Goal: Navigation & Orientation: Find specific page/section

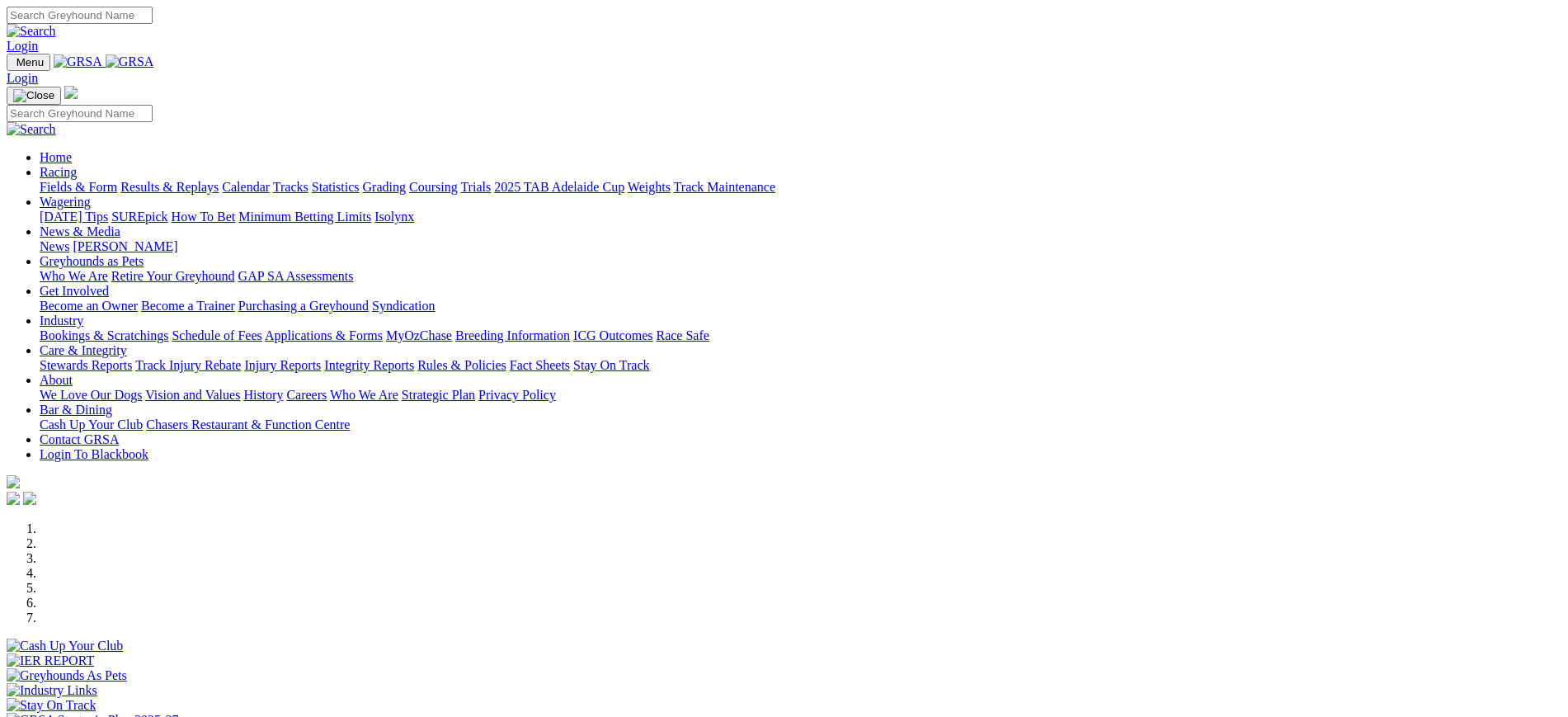
scroll to position [388, 0]
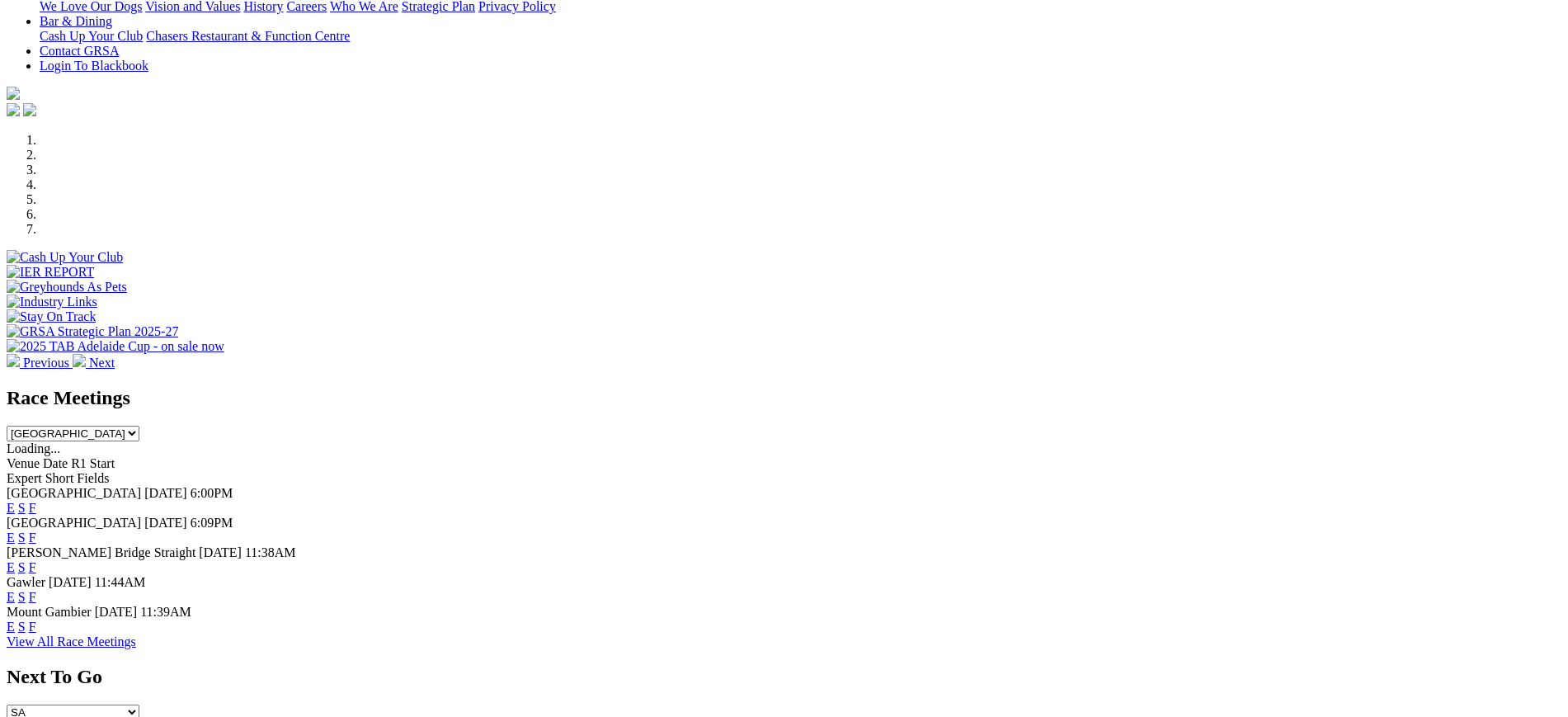
click at [36, 561] on link "F" at bounding box center [32, 568] width 8 height 14
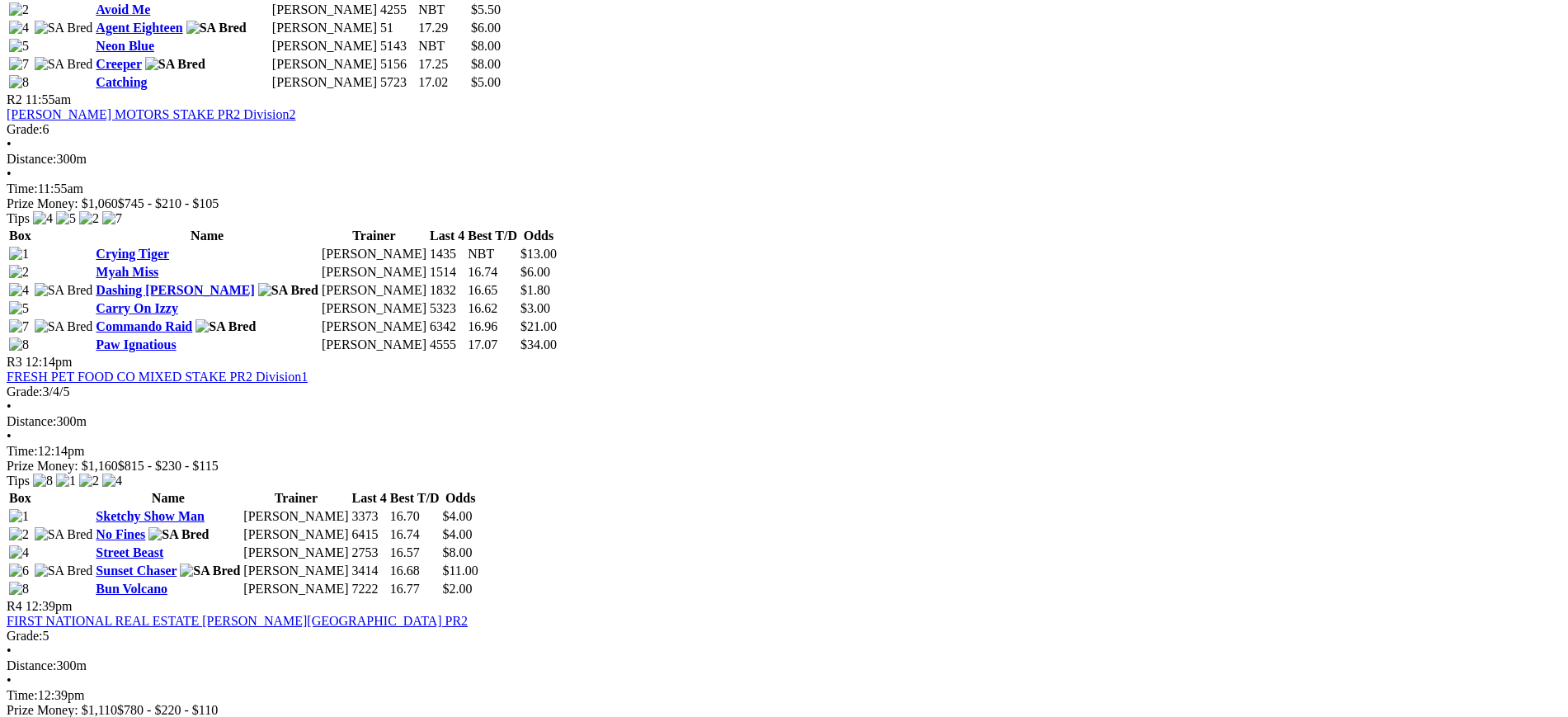
scroll to position [1019, 0]
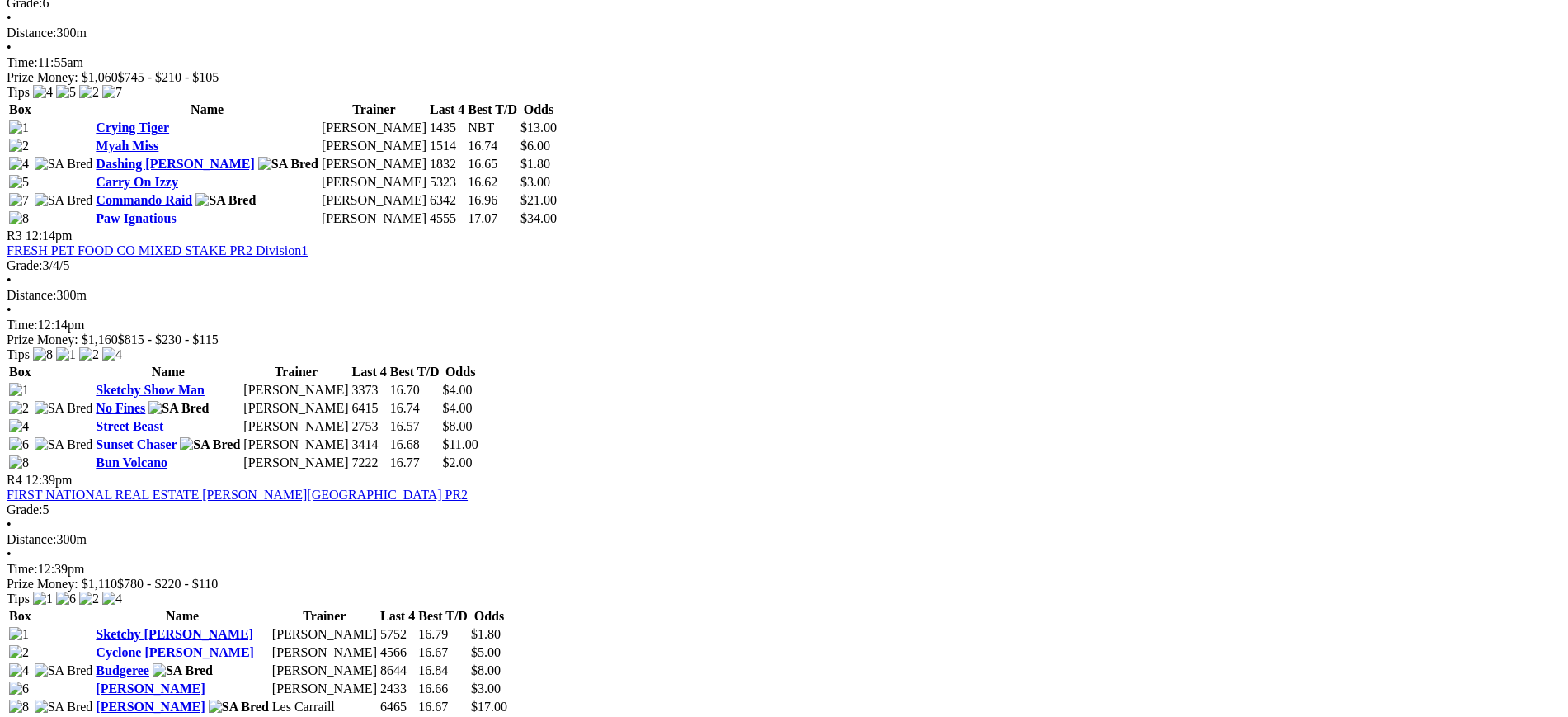
scroll to position [0, 0]
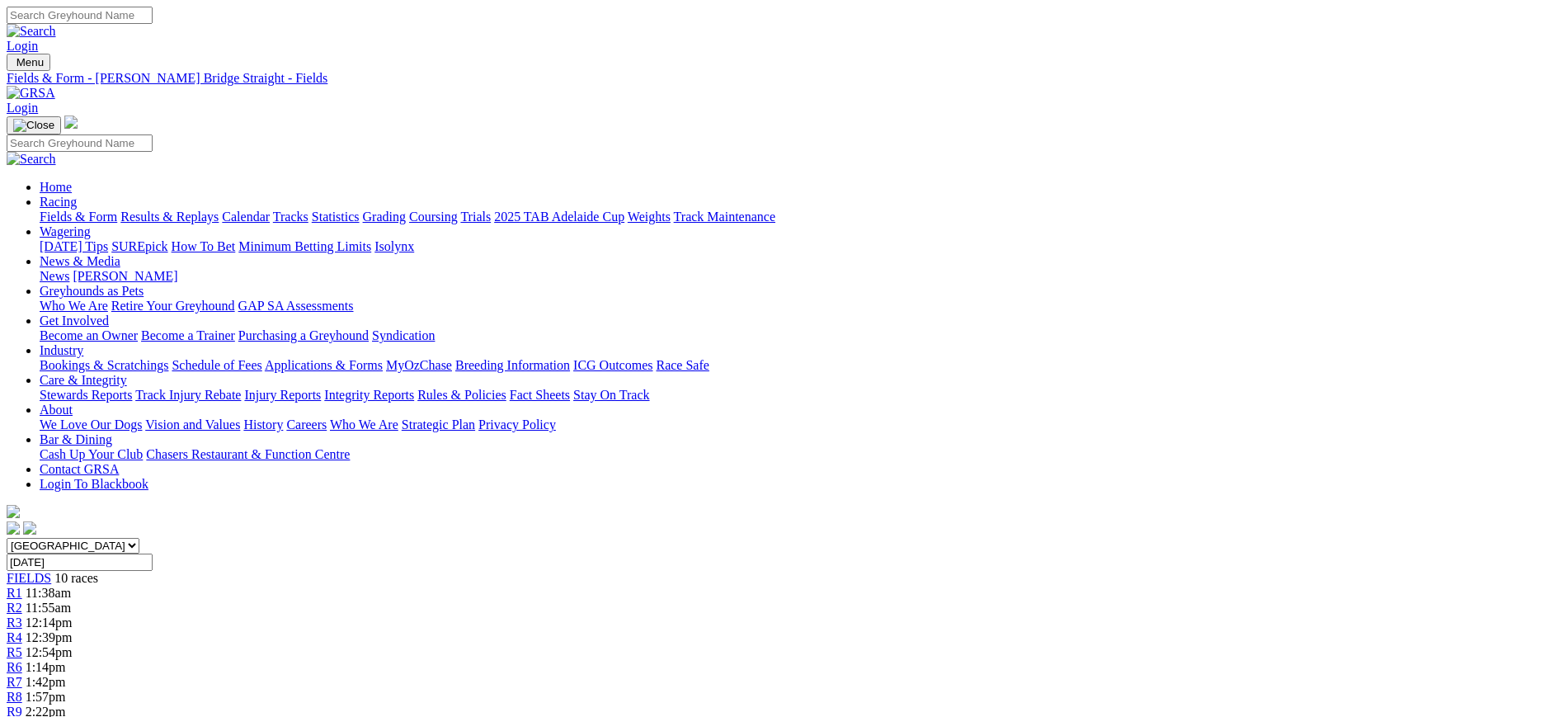
click at [56, 86] on img at bounding box center [31, 93] width 49 height 15
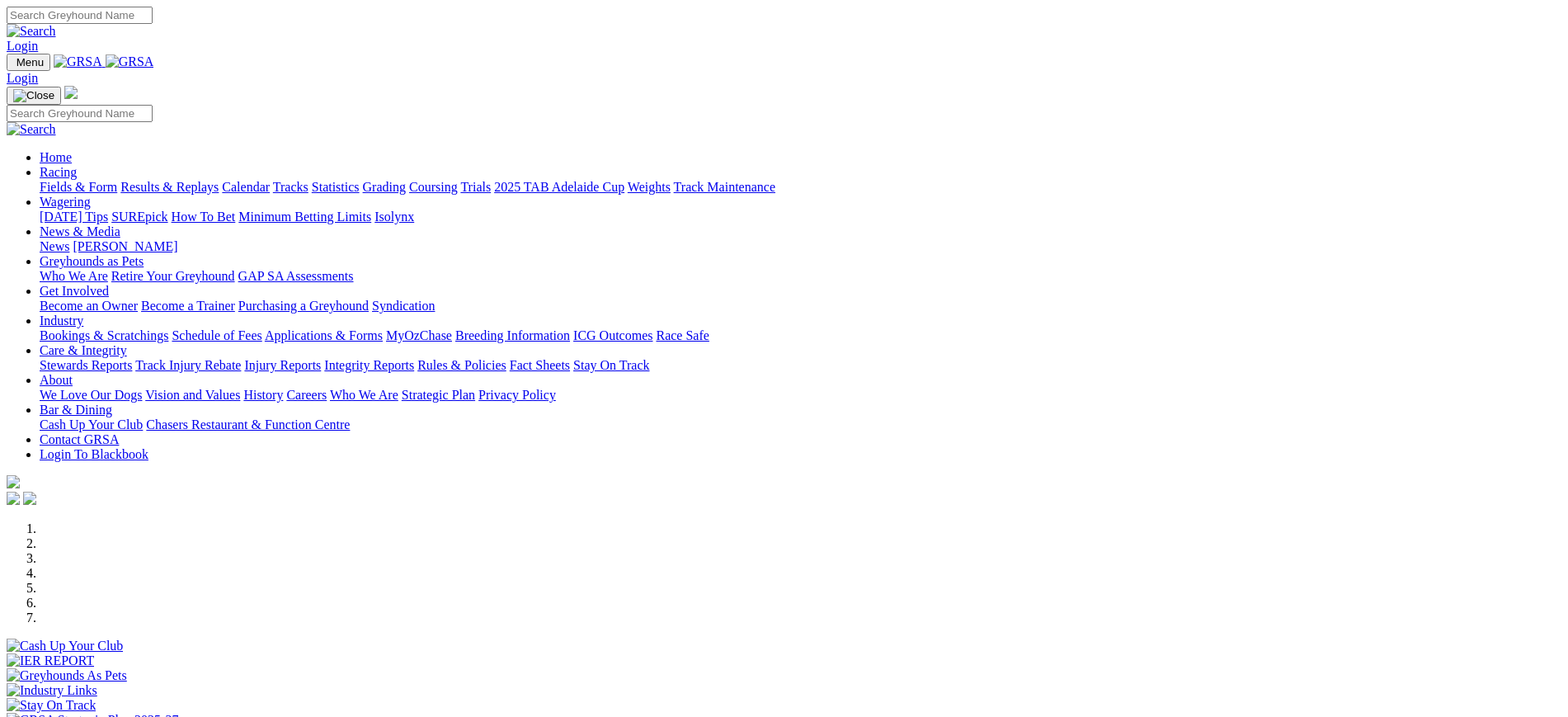
scroll to position [731, 0]
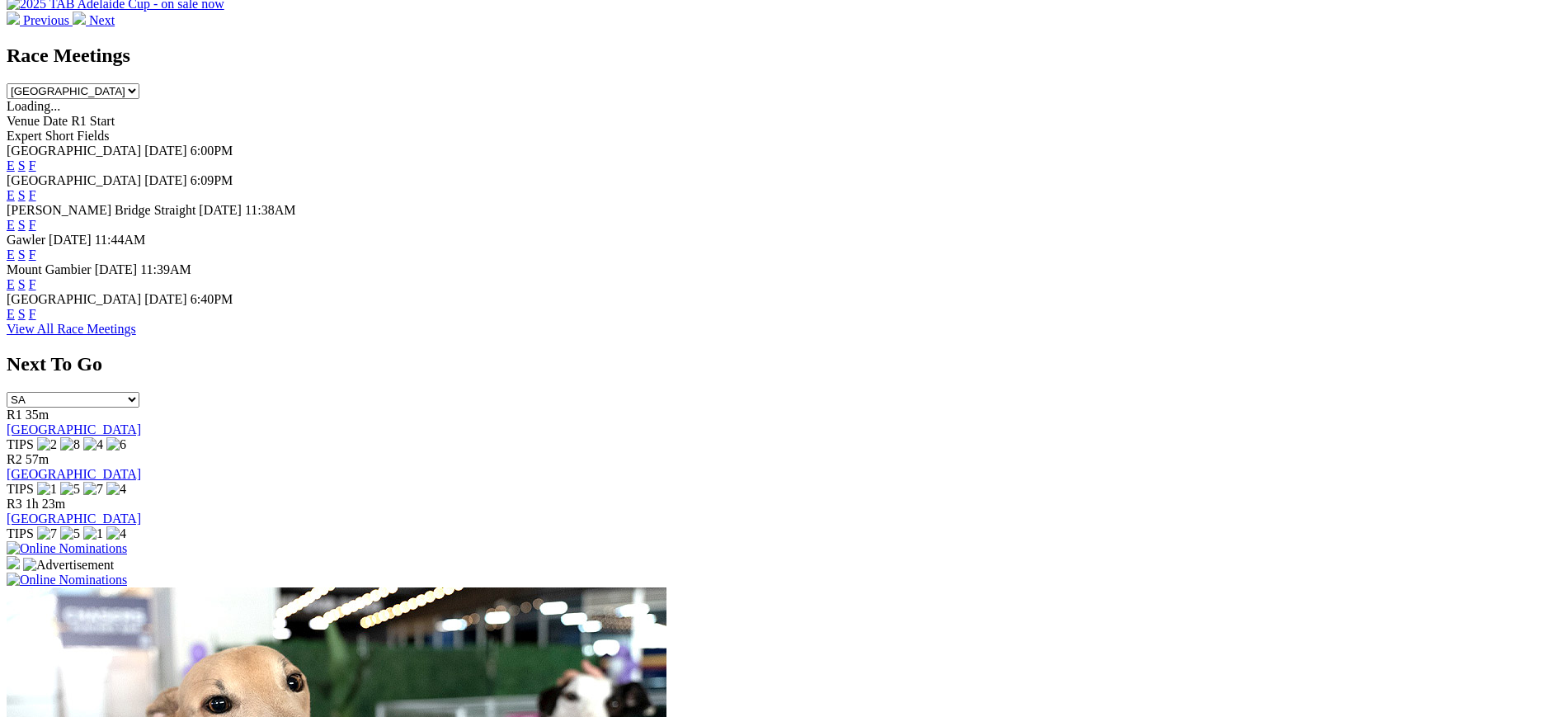
click at [36, 248] on link "F" at bounding box center [32, 255] width 8 height 14
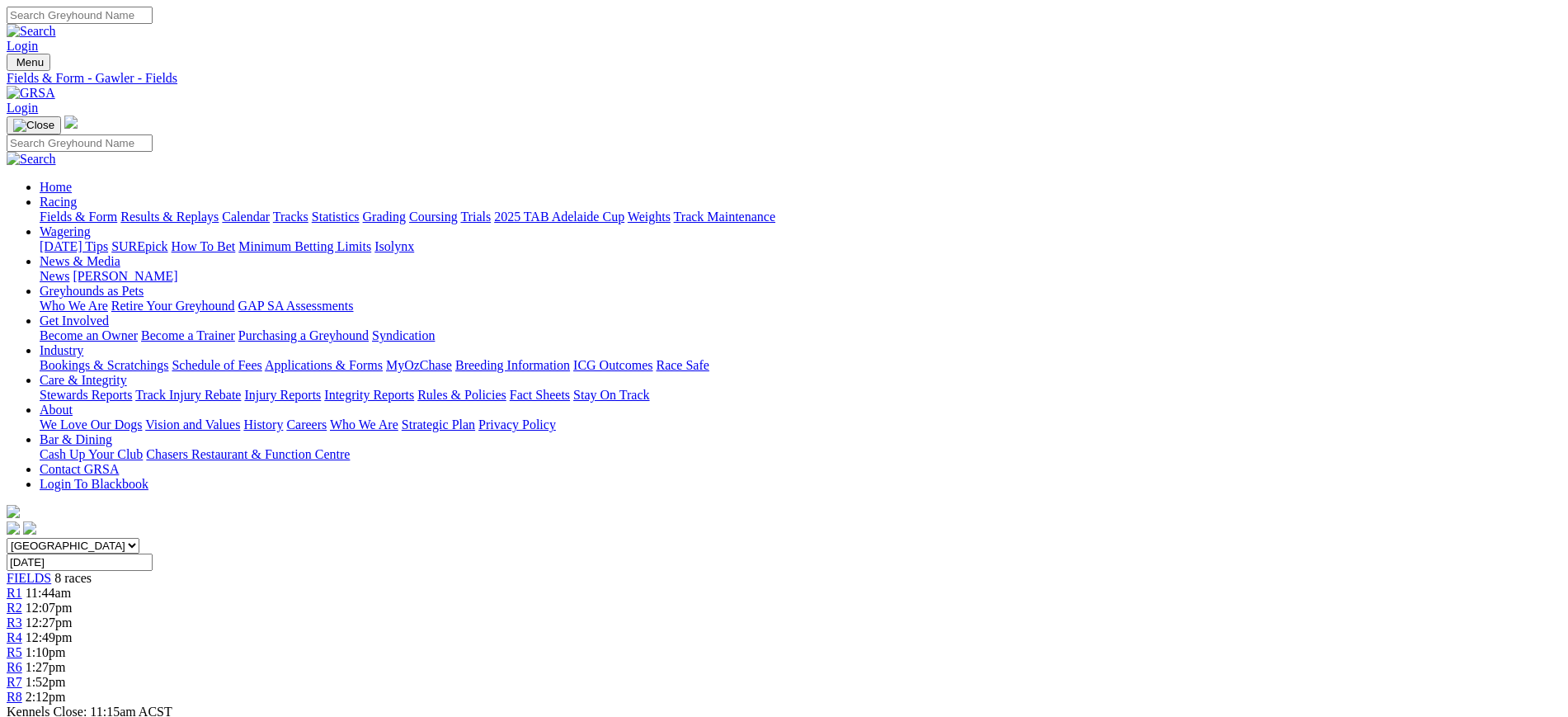
click at [56, 86] on img at bounding box center [31, 93] width 49 height 15
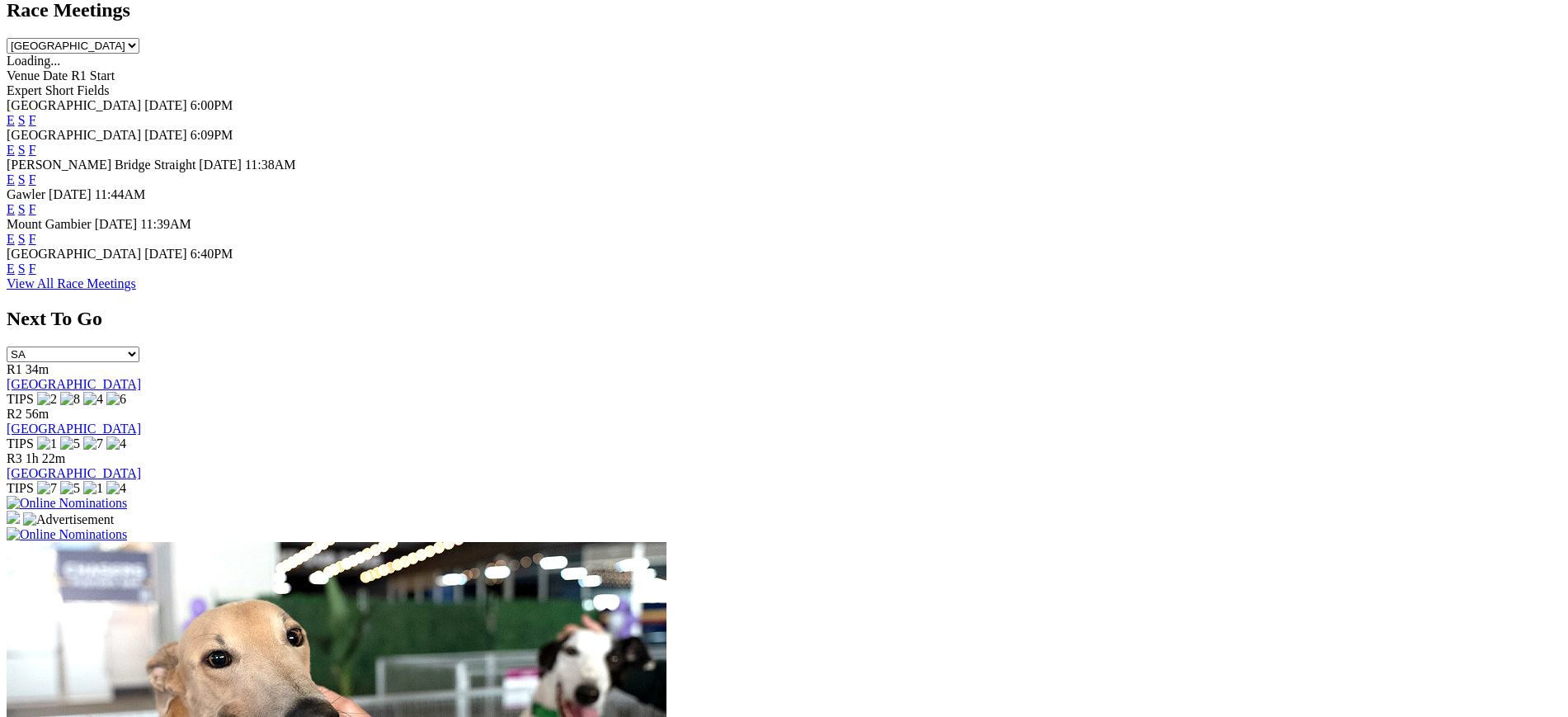
scroll to position [802, 0]
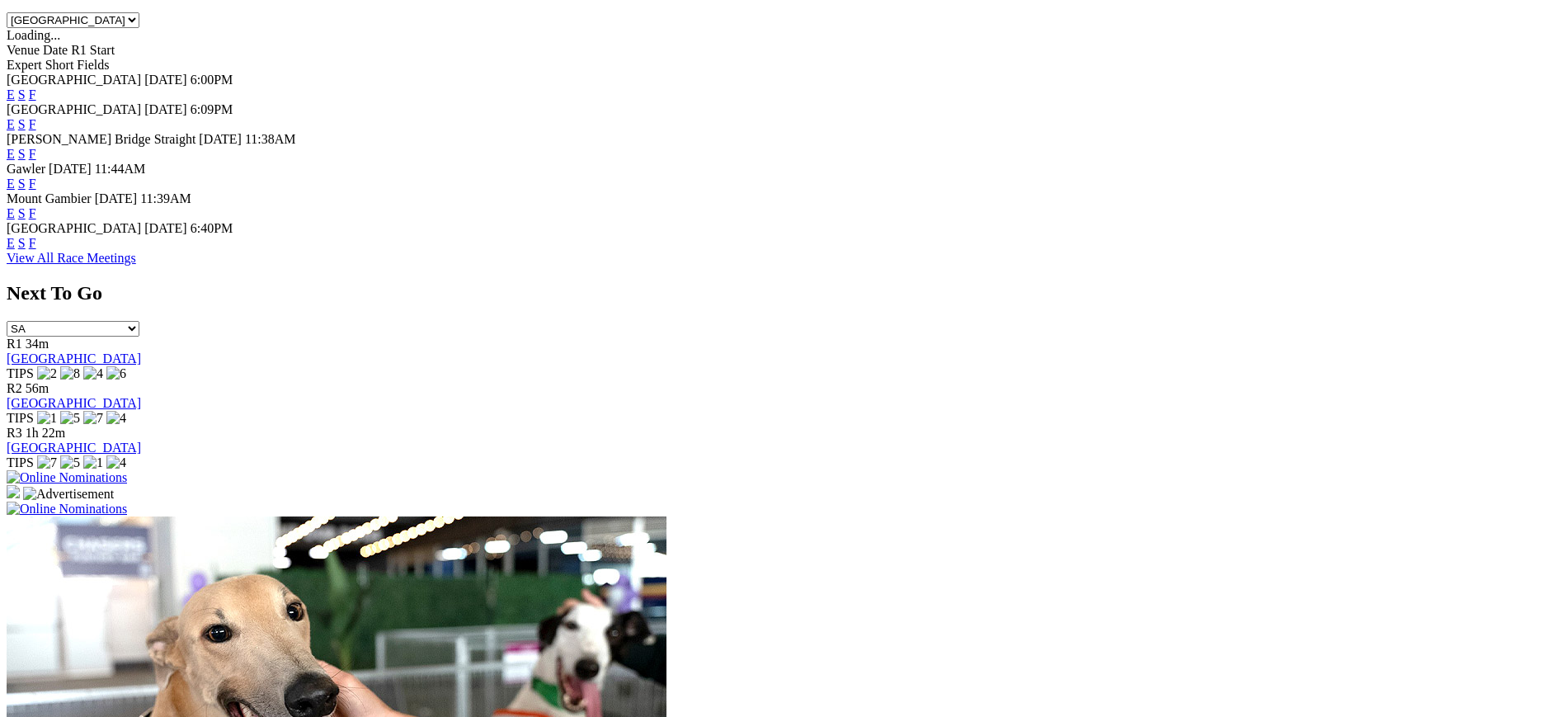
click at [36, 250] on link "F" at bounding box center [32, 243] width 8 height 14
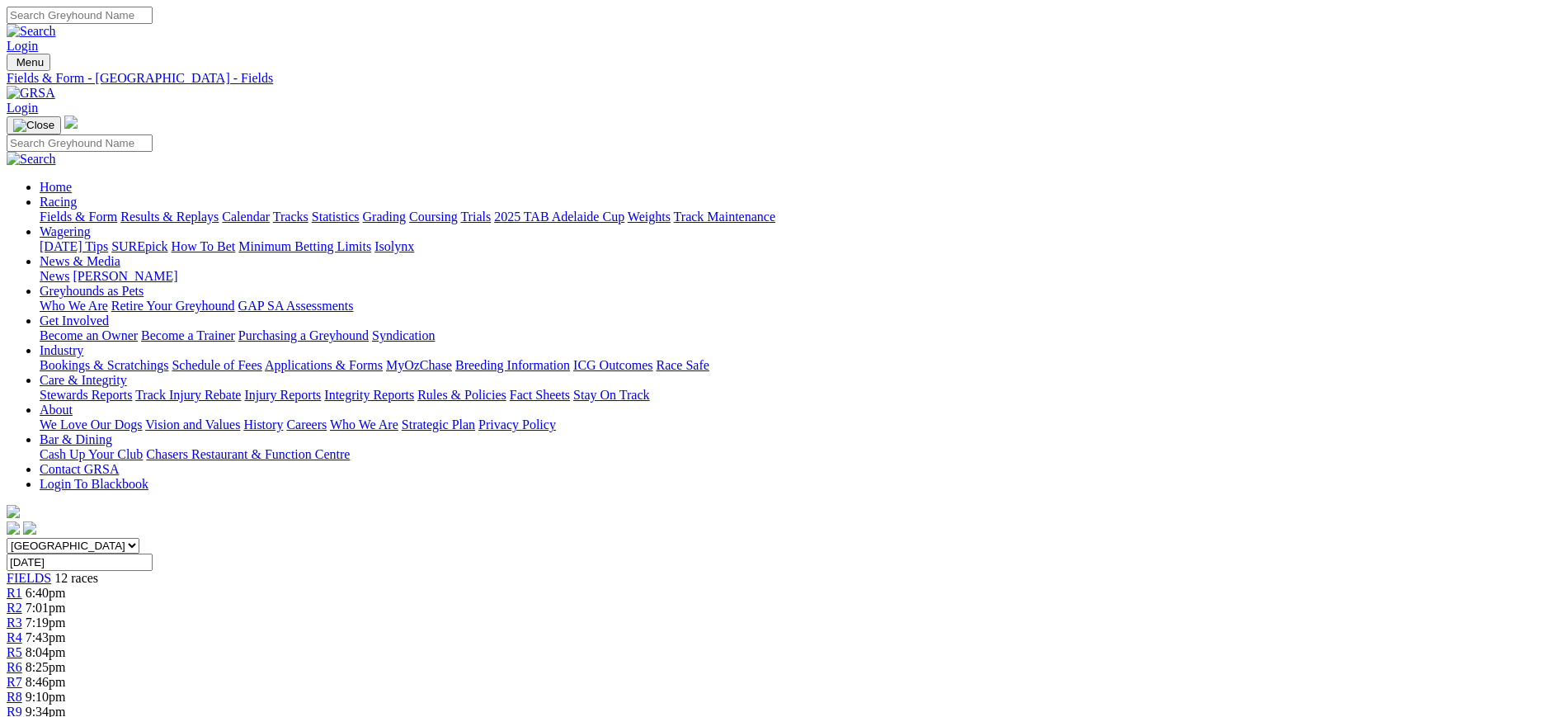
click at [56, 86] on img at bounding box center [31, 93] width 49 height 15
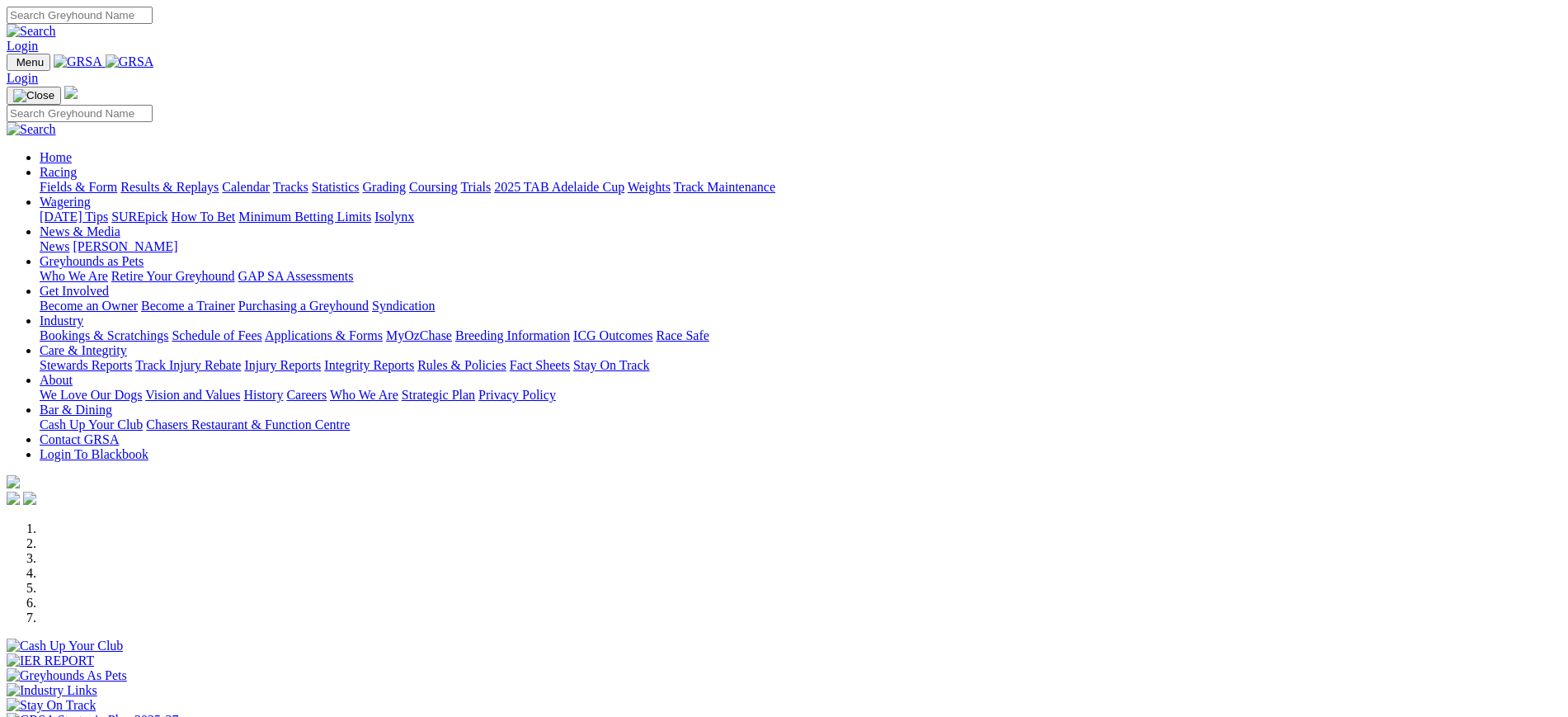
click at [177, 239] on link "[PERSON_NAME]" at bounding box center [125, 246] width 105 height 14
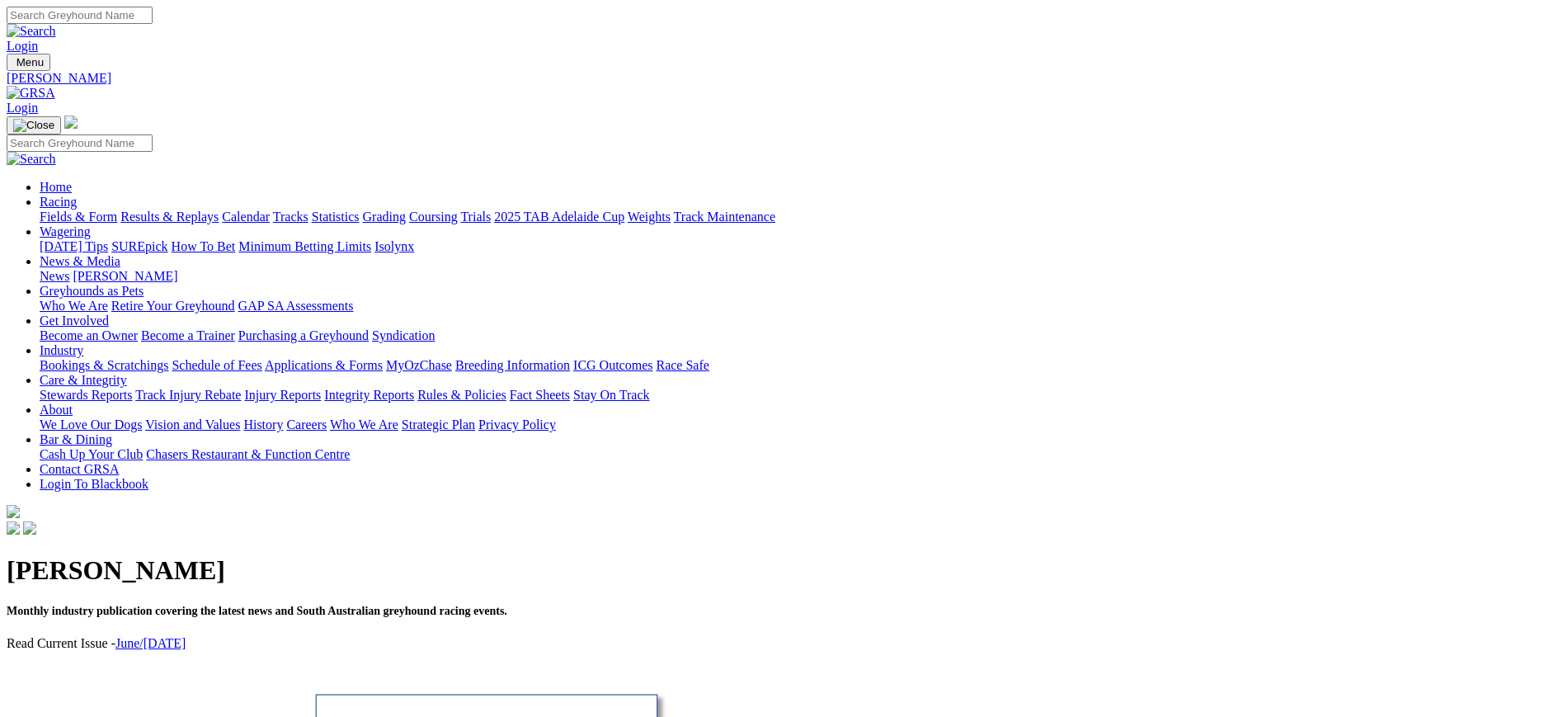
click at [69, 269] on link "News" at bounding box center [55, 276] width 30 height 14
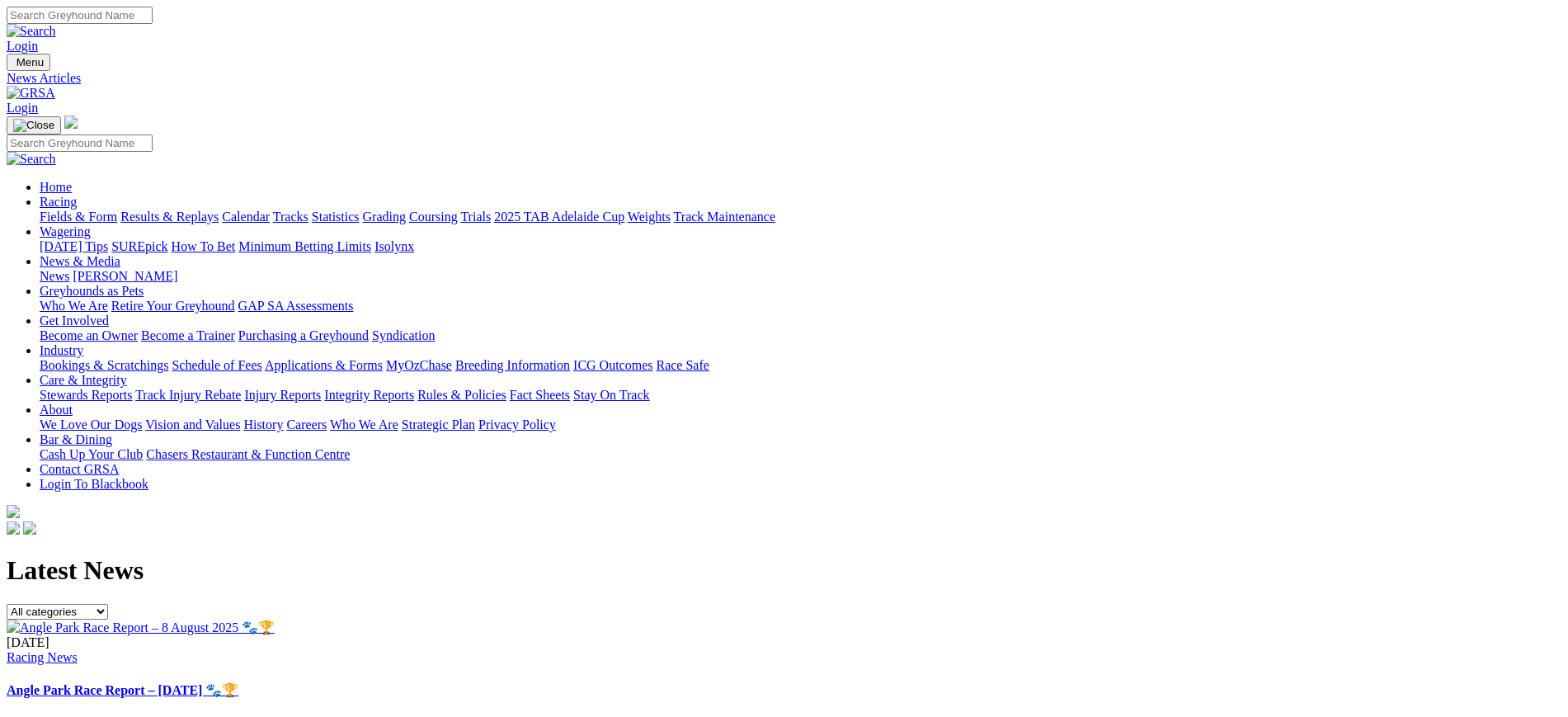
click at [458, 209] on link "Coursing" at bounding box center [433, 216] width 49 height 14
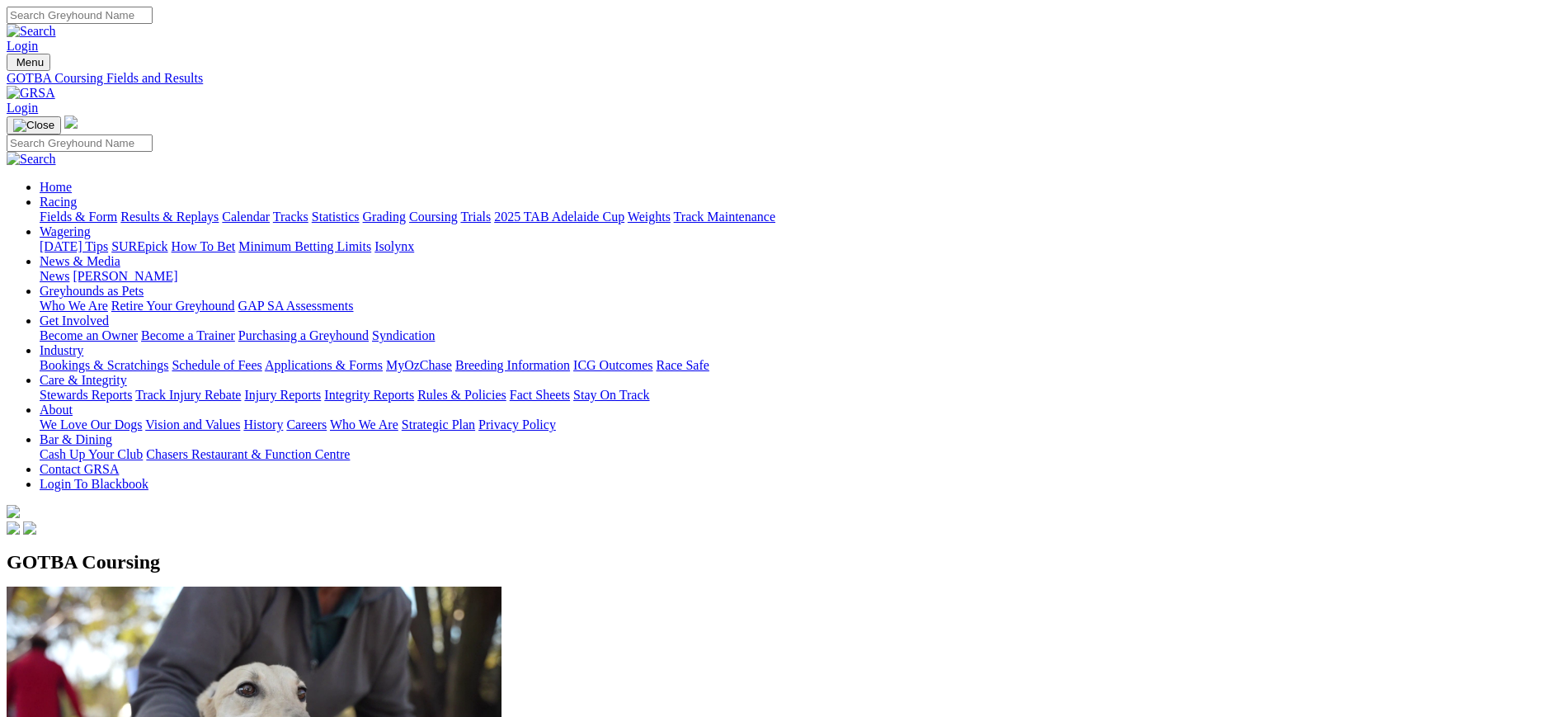
click at [56, 86] on img at bounding box center [31, 93] width 49 height 15
